Goal: Check status

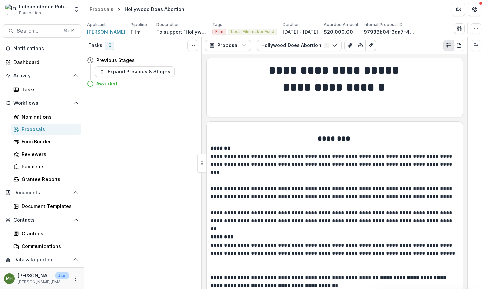
scroll to position [96, 0]
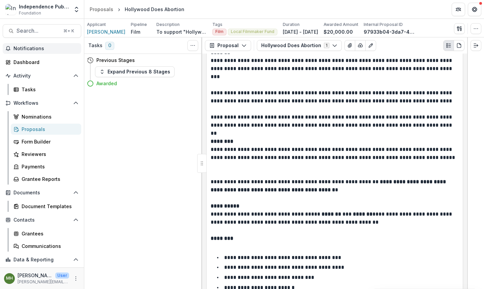
click at [33, 50] on span "Notifications" at bounding box center [45, 49] width 65 height 6
click at [29, 63] on div "Dashboard" at bounding box center [44, 62] width 62 height 7
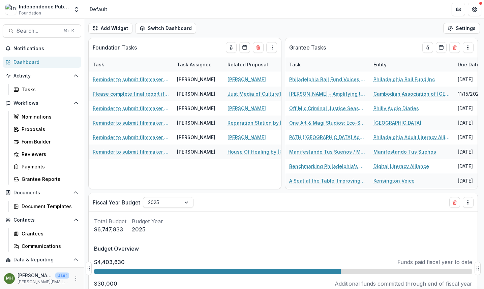
scroll to position [42, 0]
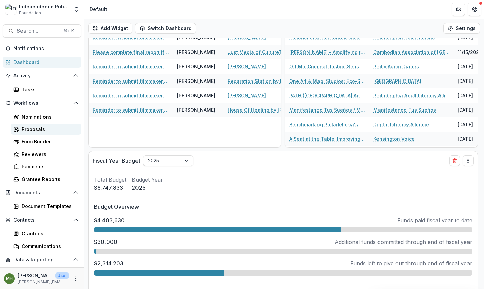
click at [44, 129] on div "Proposals" at bounding box center [49, 129] width 54 height 7
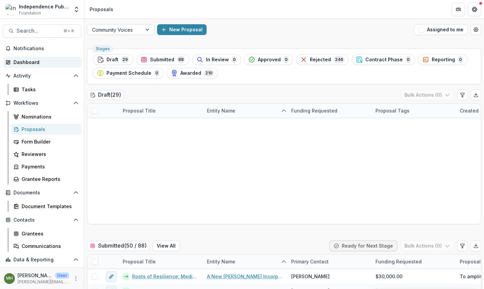
click at [38, 61] on div "Dashboard" at bounding box center [44, 62] width 62 height 7
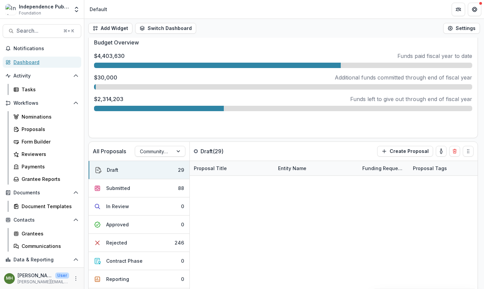
scroll to position [210, 0]
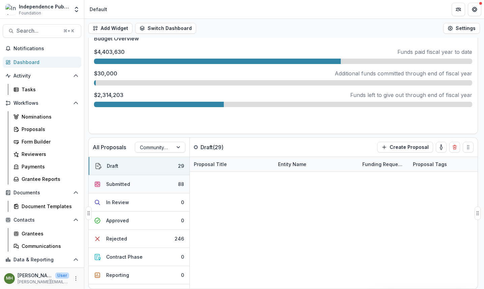
click at [158, 181] on button "Submitted 88" at bounding box center [139, 184] width 101 height 18
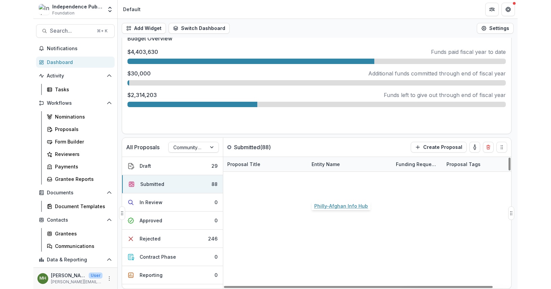
scroll to position [4, 0]
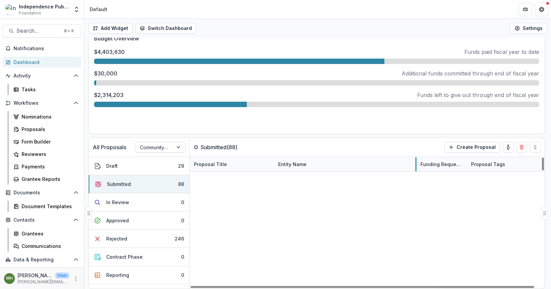
drag, startPoint x: 357, startPoint y: 166, endPoint x: 373, endPoint y: 217, distance: 53.8
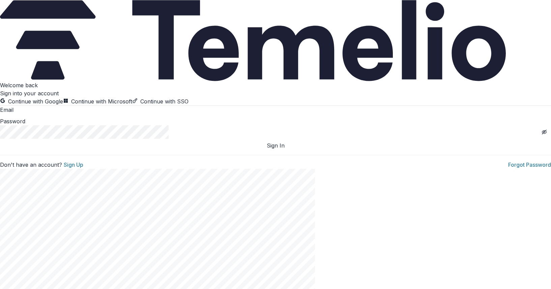
click at [67, 115] on input at bounding box center [40, 111] width 54 height 8
type input "**********"
click at [132, 150] on button "Sign In" at bounding box center [275, 146] width 551 height 8
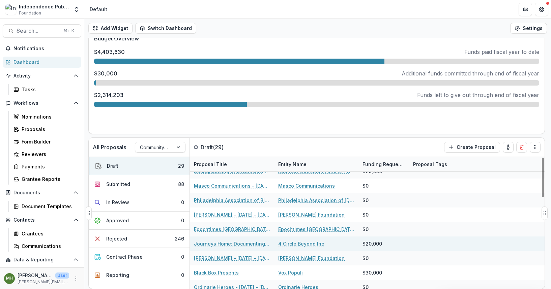
scroll to position [303, 0]
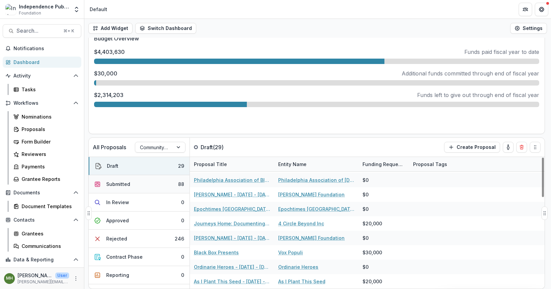
click at [146, 184] on button "Submitted 88" at bounding box center [139, 184] width 101 height 18
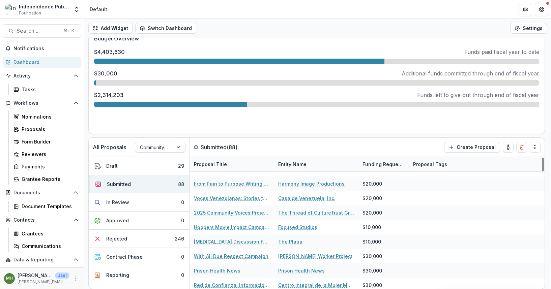
scroll to position [1159, 0]
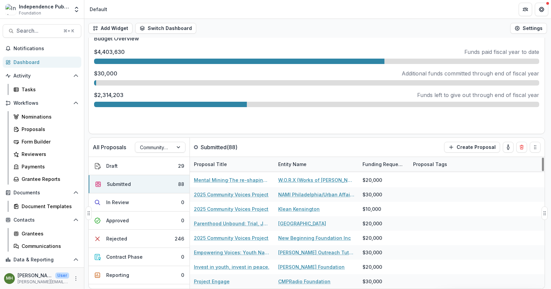
click at [396, 165] on div "Funding Requested" at bounding box center [383, 164] width 51 height 7
click at [390, 195] on span "Sort Ascending" at bounding box center [390, 194] width 36 height 6
click at [469, 167] on div "Proposal Tags" at bounding box center [451, 164] width 84 height 14
click at [355, 157] on div "Entity Name" at bounding box center [316, 164] width 84 height 14
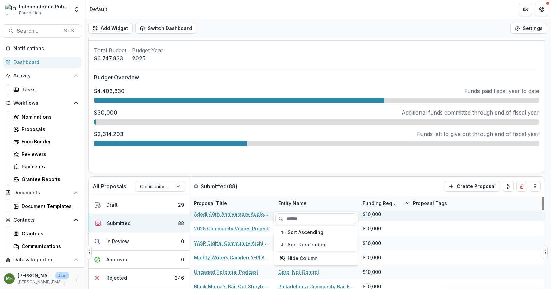
scroll to position [71, 0]
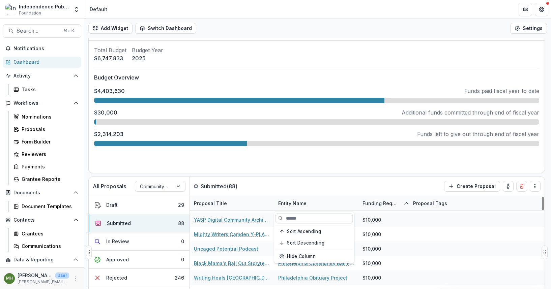
click at [366, 191] on div "All Proposals Community Voices Submitted ( 88 ) Create Proposal" at bounding box center [303, 186] width 428 height 19
